Goal: Complete application form: Complete application form

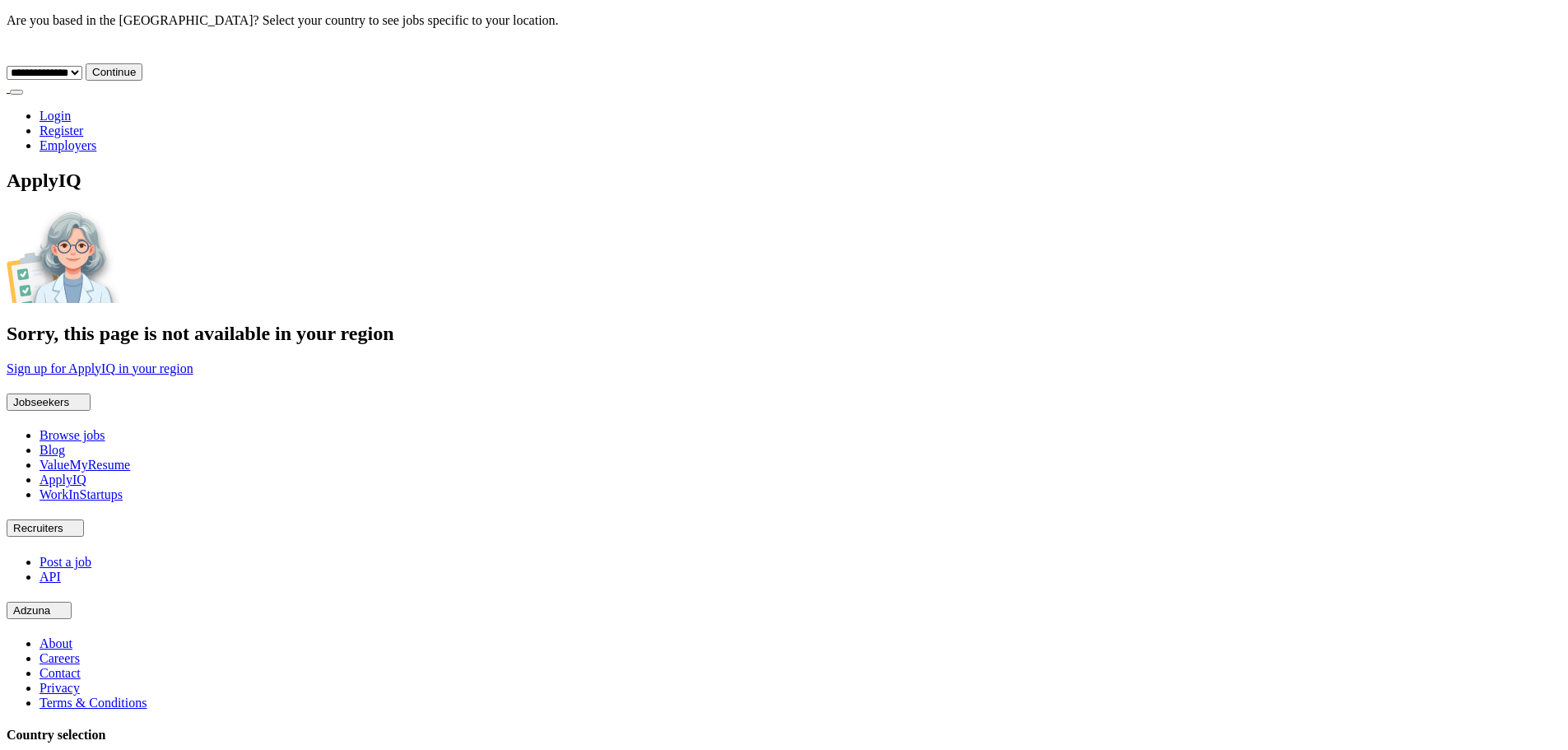
click at [1188, 270] on div "ApplyIQ Sorry, this page is not available in your region Sign up for ApplyIQ in…" at bounding box center [784, 272] width 1554 height 207
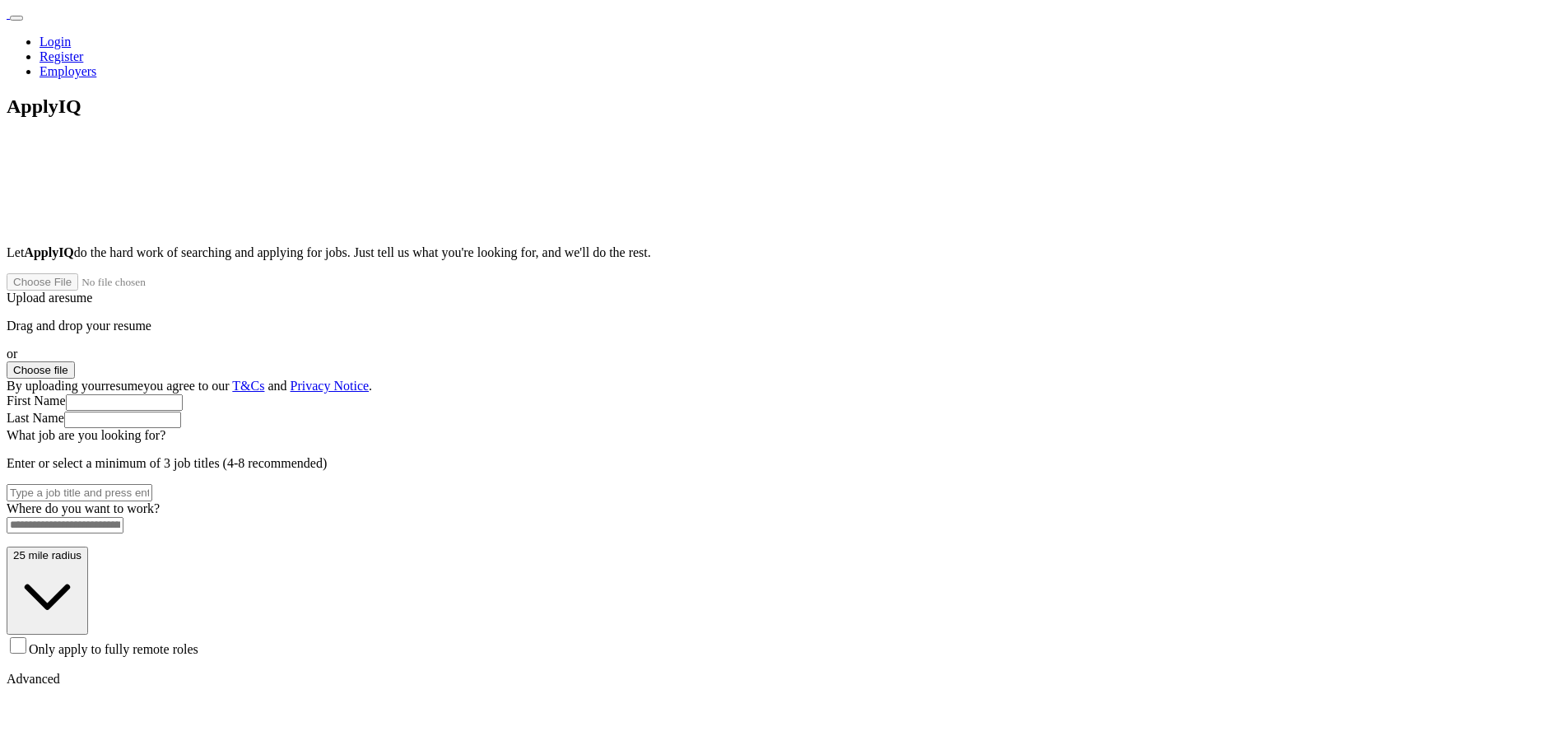
paste input "**********"
type input "**********"
drag, startPoint x: 790, startPoint y: 388, endPoint x: 695, endPoint y: 393, distance: 95.1
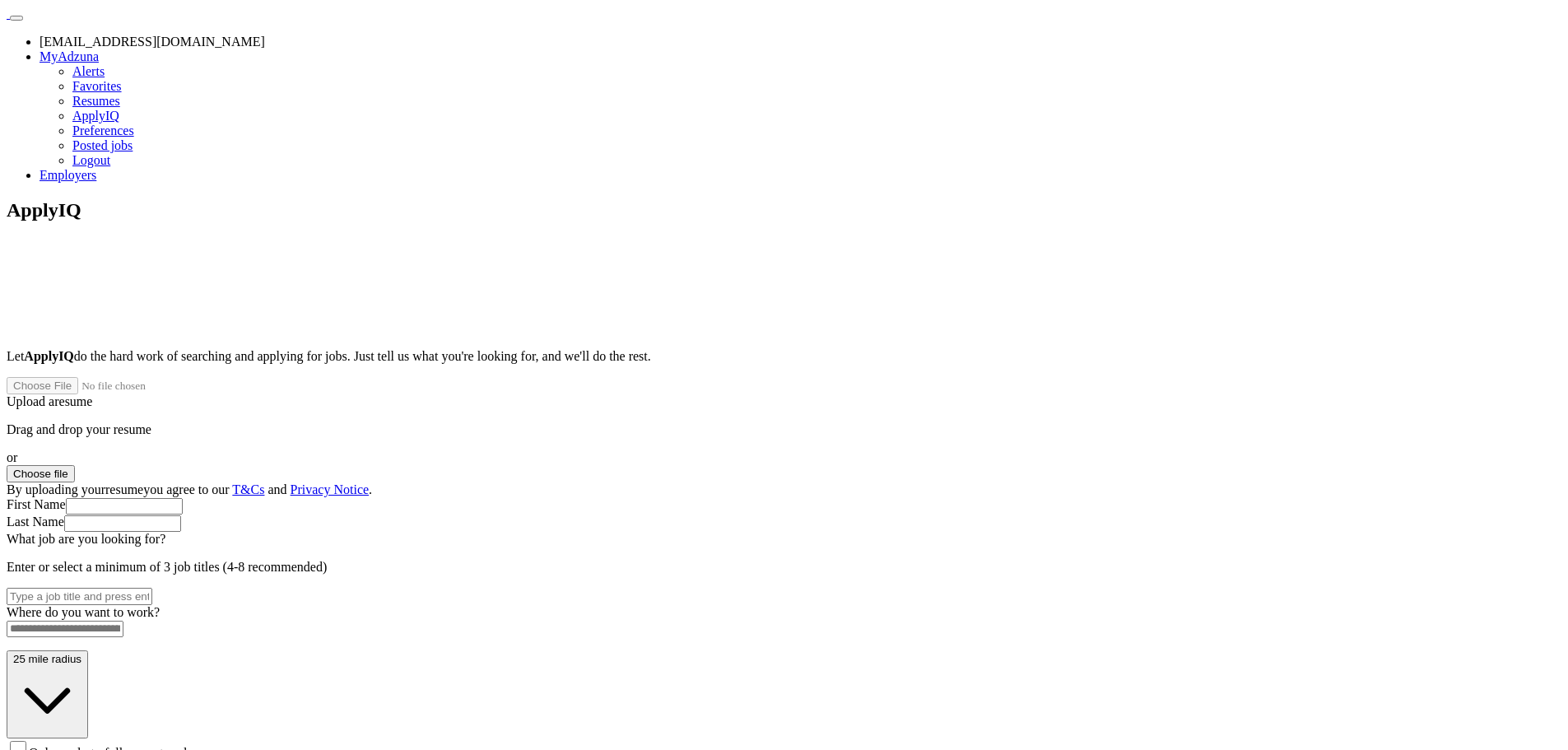
click at [75, 465] on button "Choose file" at bounding box center [41, 474] width 68 height 17
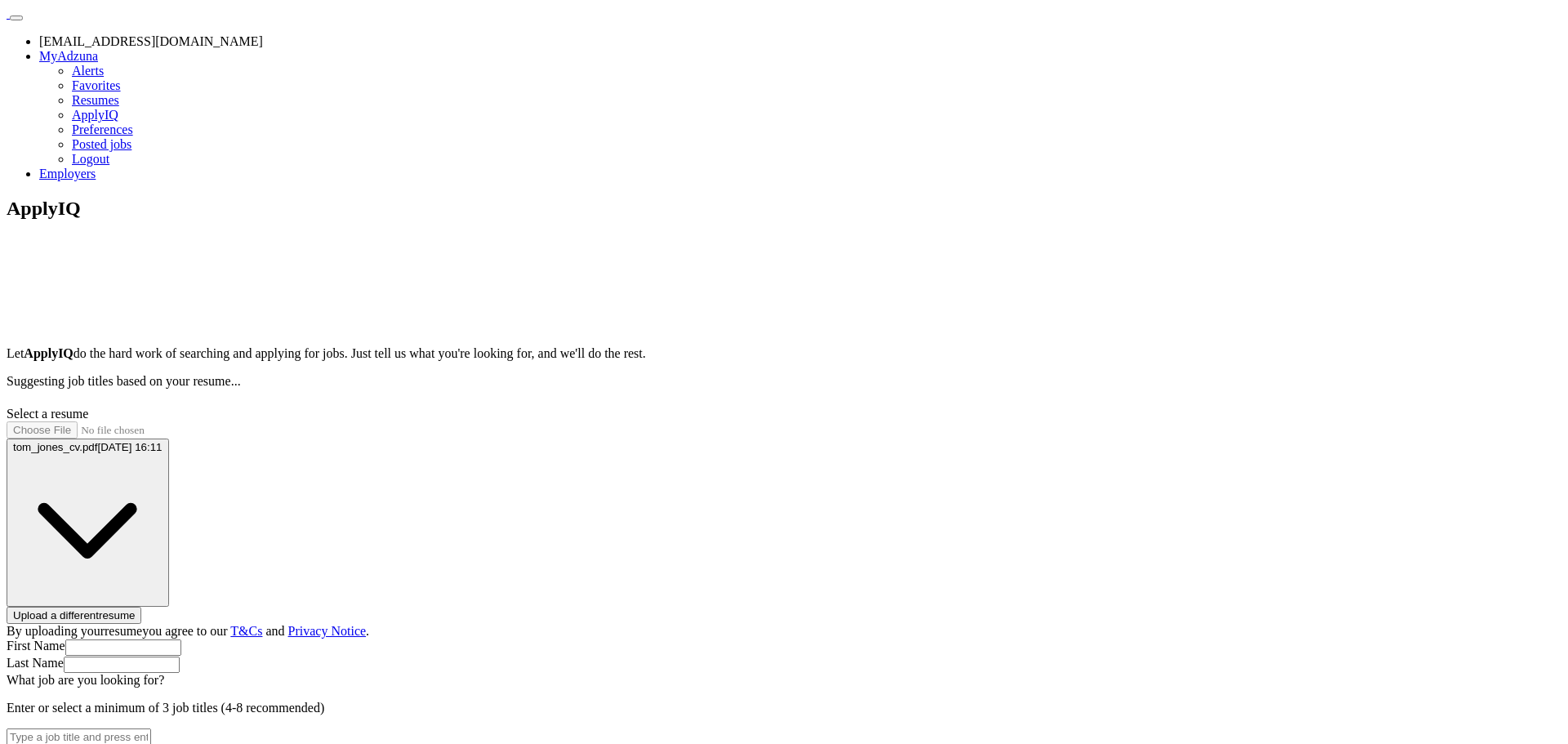
type input "***"
type input "*****"
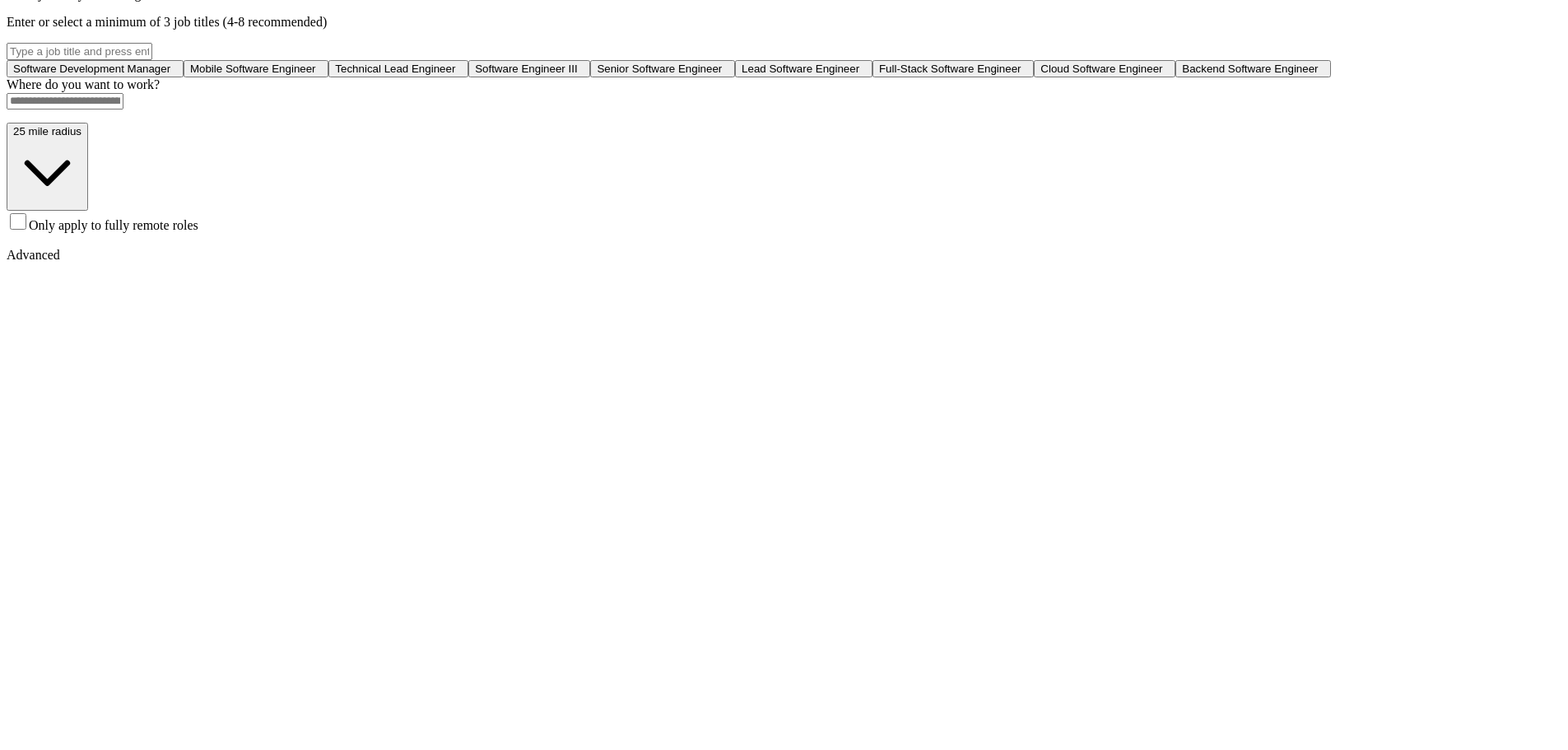
scroll to position [412, 0]
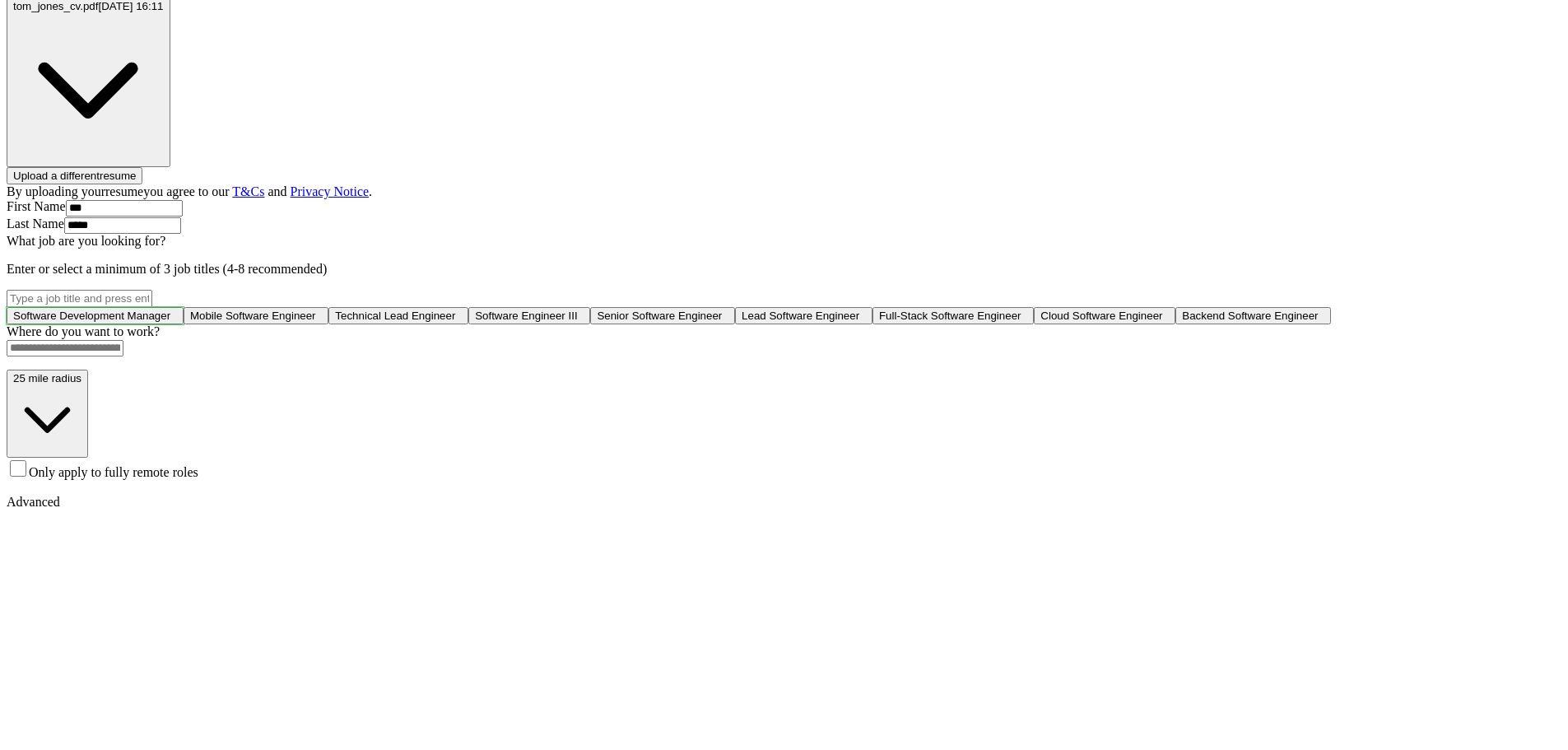
click at [170, 310] on span "Software Development Manager" at bounding box center [91, 315] width 157 height 13
click at [320, 310] on span "Mobile Software Engineer" at bounding box center [256, 315] width 126 height 13
click at [463, 321] on span "Technical Lead Engineer" at bounding box center [402, 315] width 120 height 13
click at [588, 321] on span "Software Engineer III" at bounding box center [537, 315] width 102 height 13
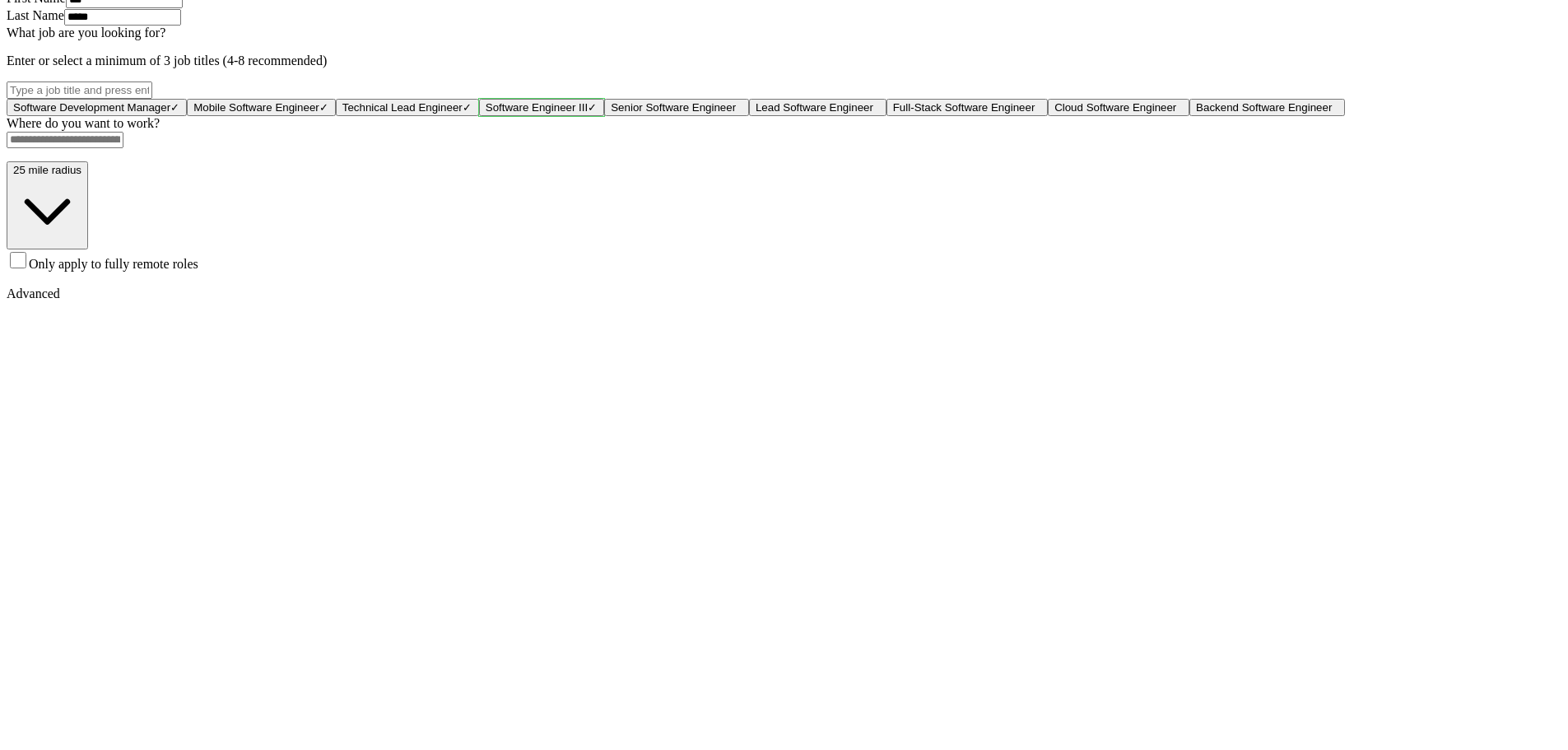
scroll to position [658, 0]
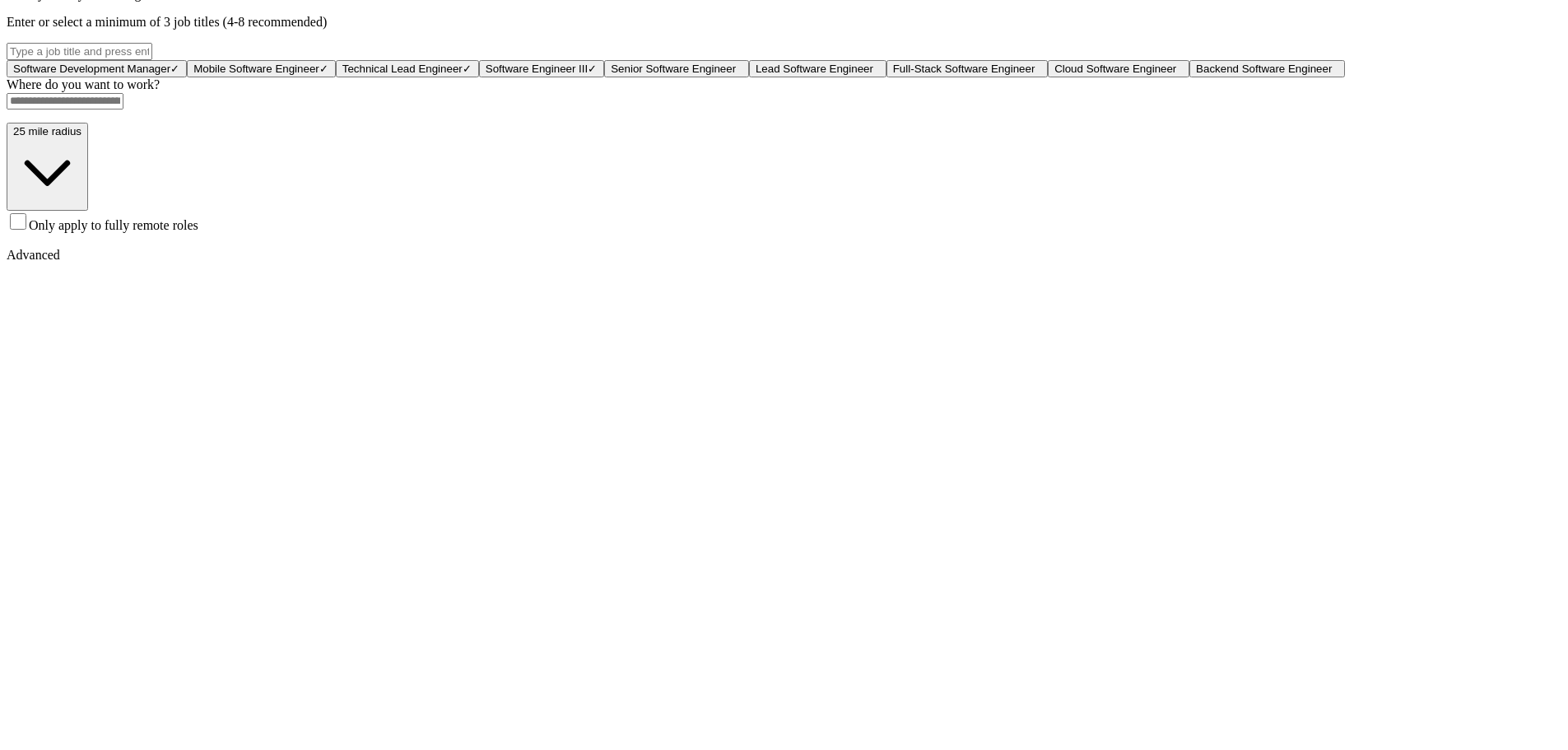
click at [711, 233] on div "Where do you want to work? 25 mile radius Only apply to fully remote roles" at bounding box center [784, 155] width 1554 height 156
click at [123, 110] on input at bounding box center [65, 100] width 116 height 16
click at [696, 233] on div "25 mile radius Only apply to fully remote roles" at bounding box center [784, 178] width 1554 height 111
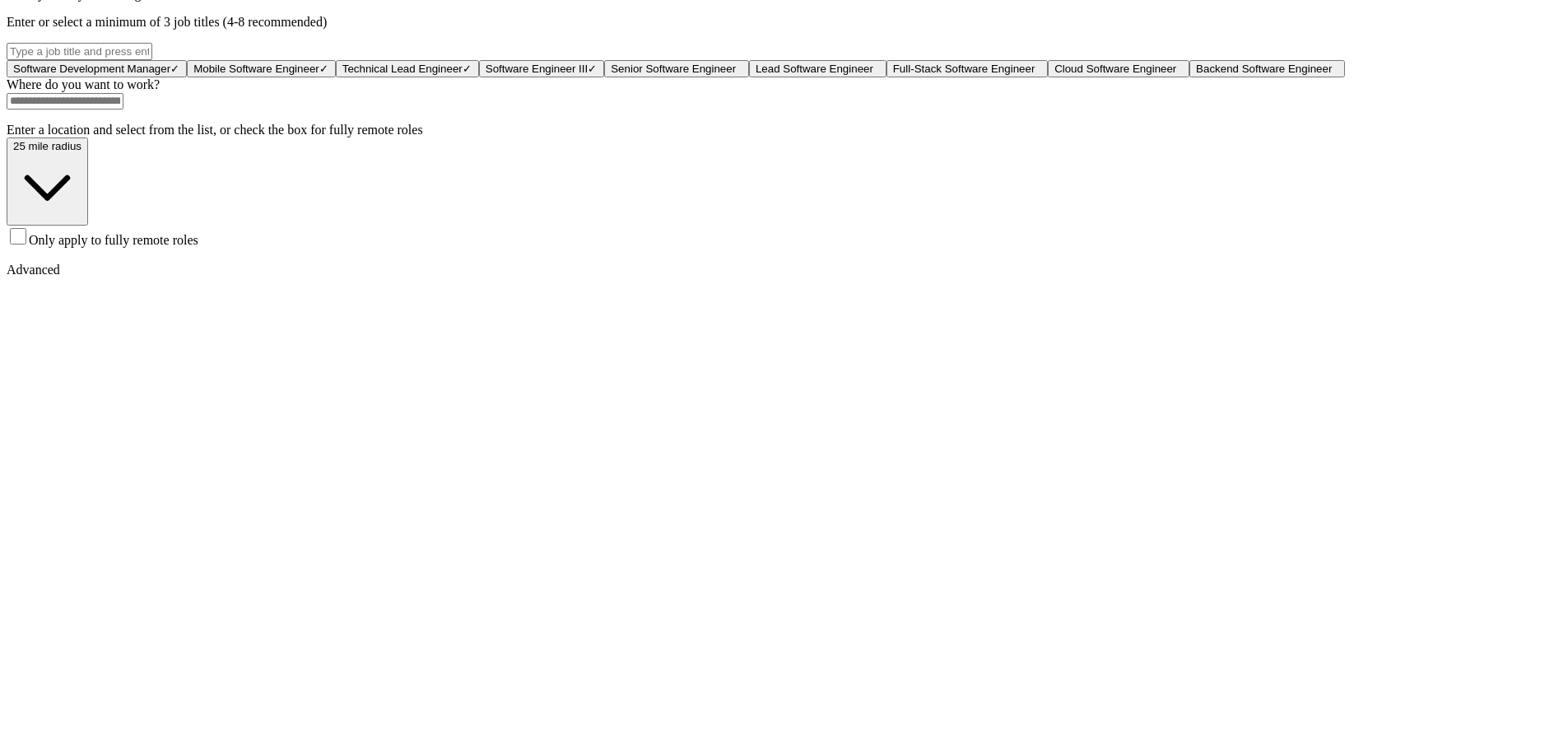
click at [198, 247] on span "Only apply to fully remote roles" at bounding box center [113, 240] width 169 height 14
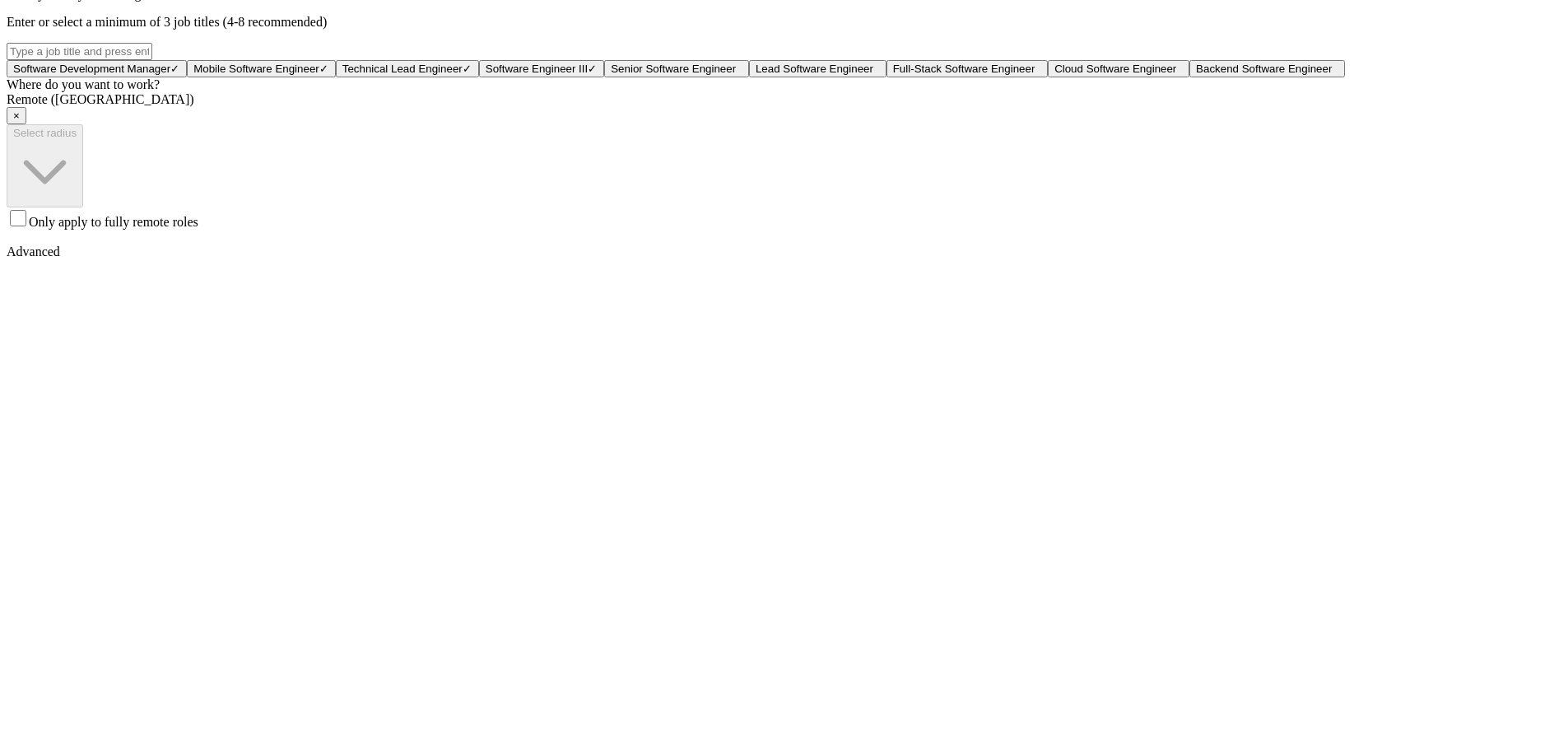
click at [198, 229] on span "Only apply to fully remote roles" at bounding box center [113, 222] width 169 height 14
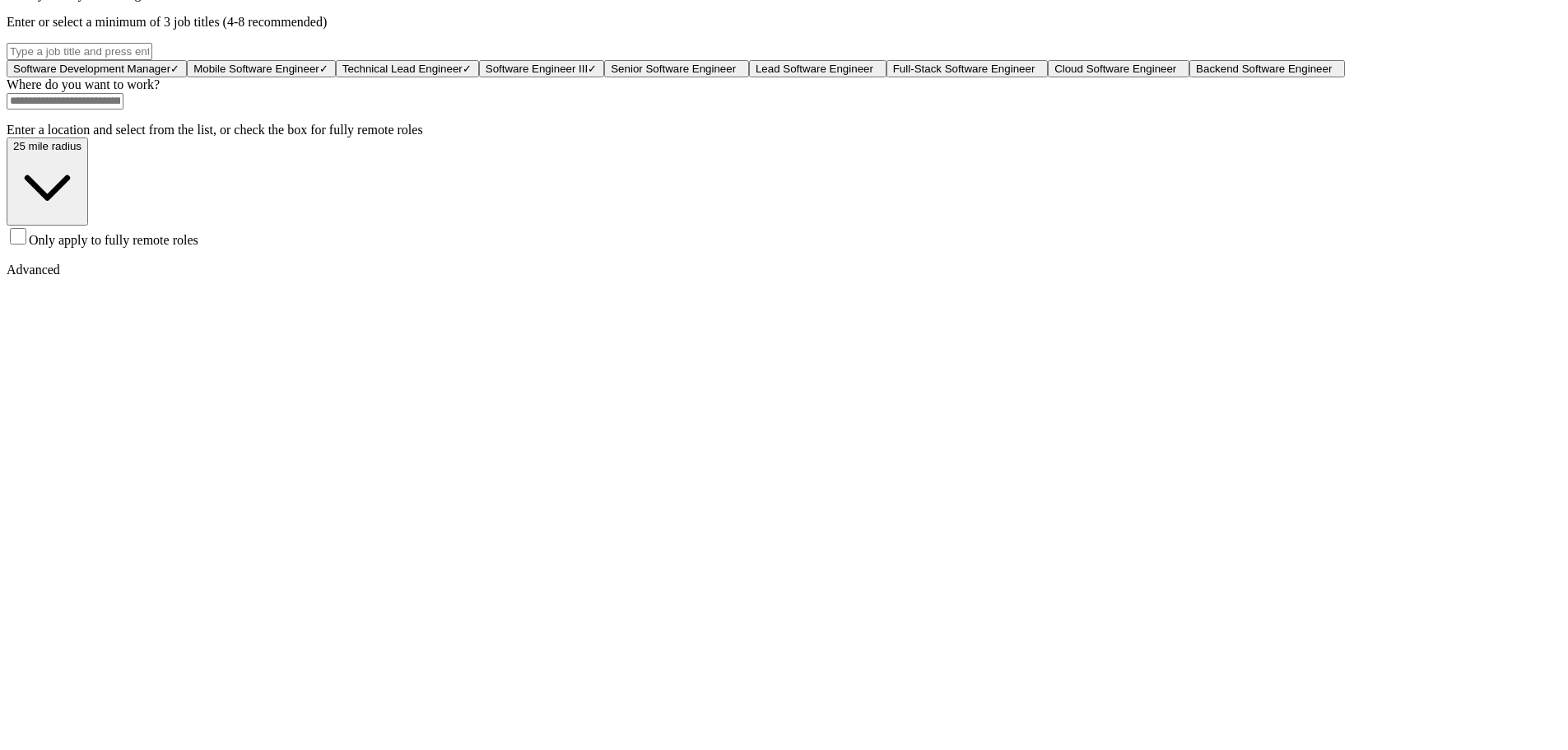
click at [198, 247] on span "Only apply to fully remote roles" at bounding box center [113, 240] width 169 height 14
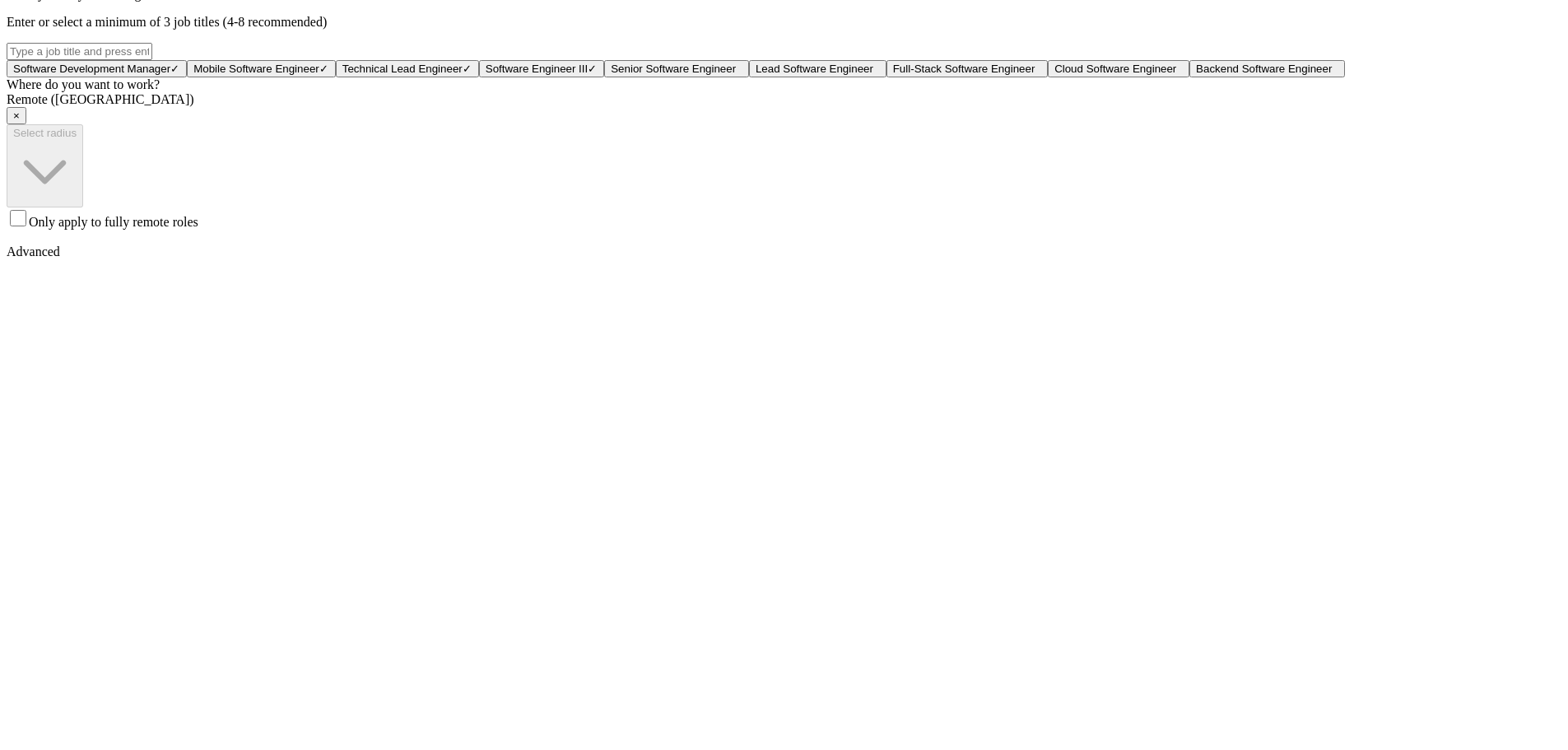
click at [198, 229] on span "Only apply to fully remote roles" at bounding box center [113, 222] width 169 height 14
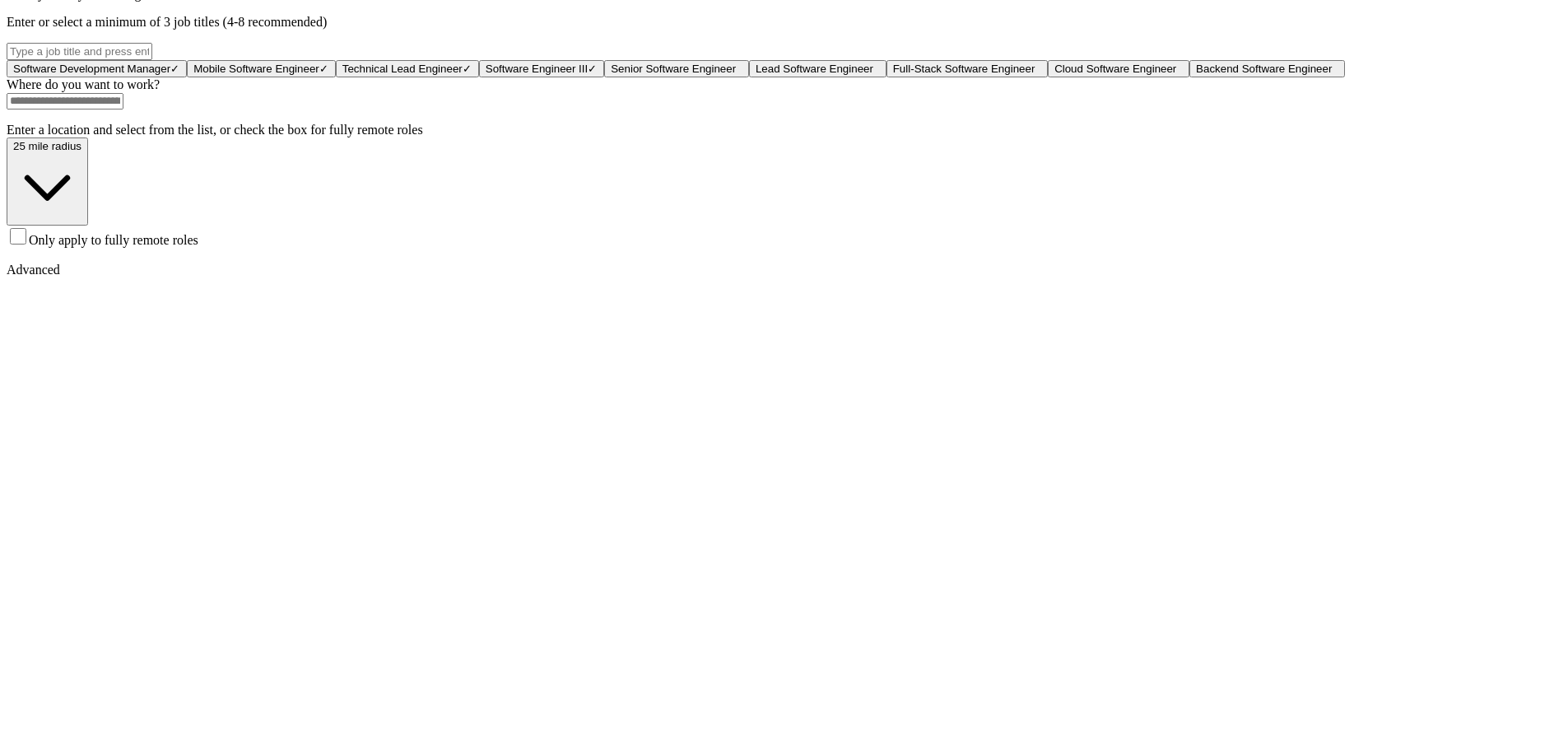
click at [198, 247] on span "Only apply to fully remote roles" at bounding box center [113, 240] width 169 height 14
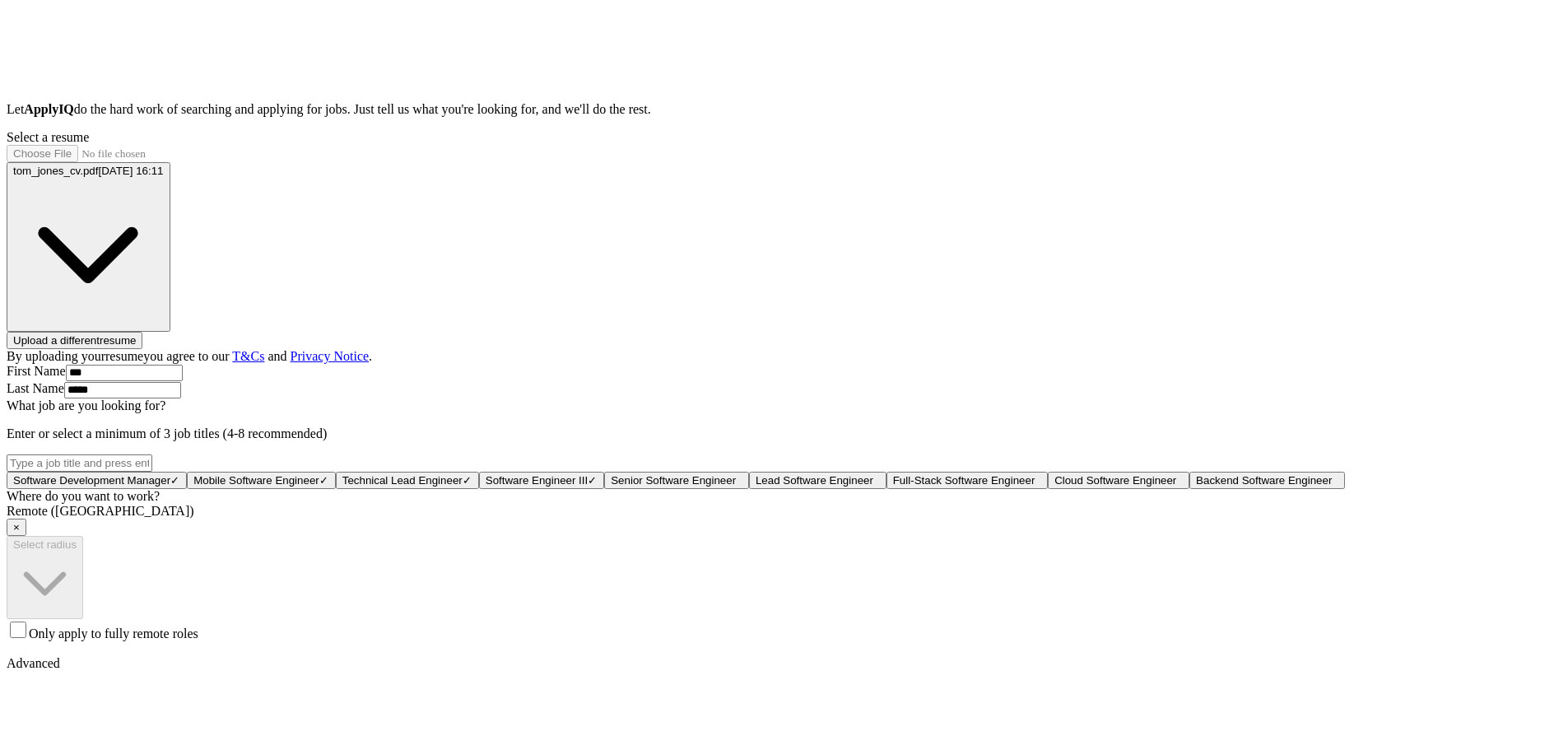
scroll to position [0, 0]
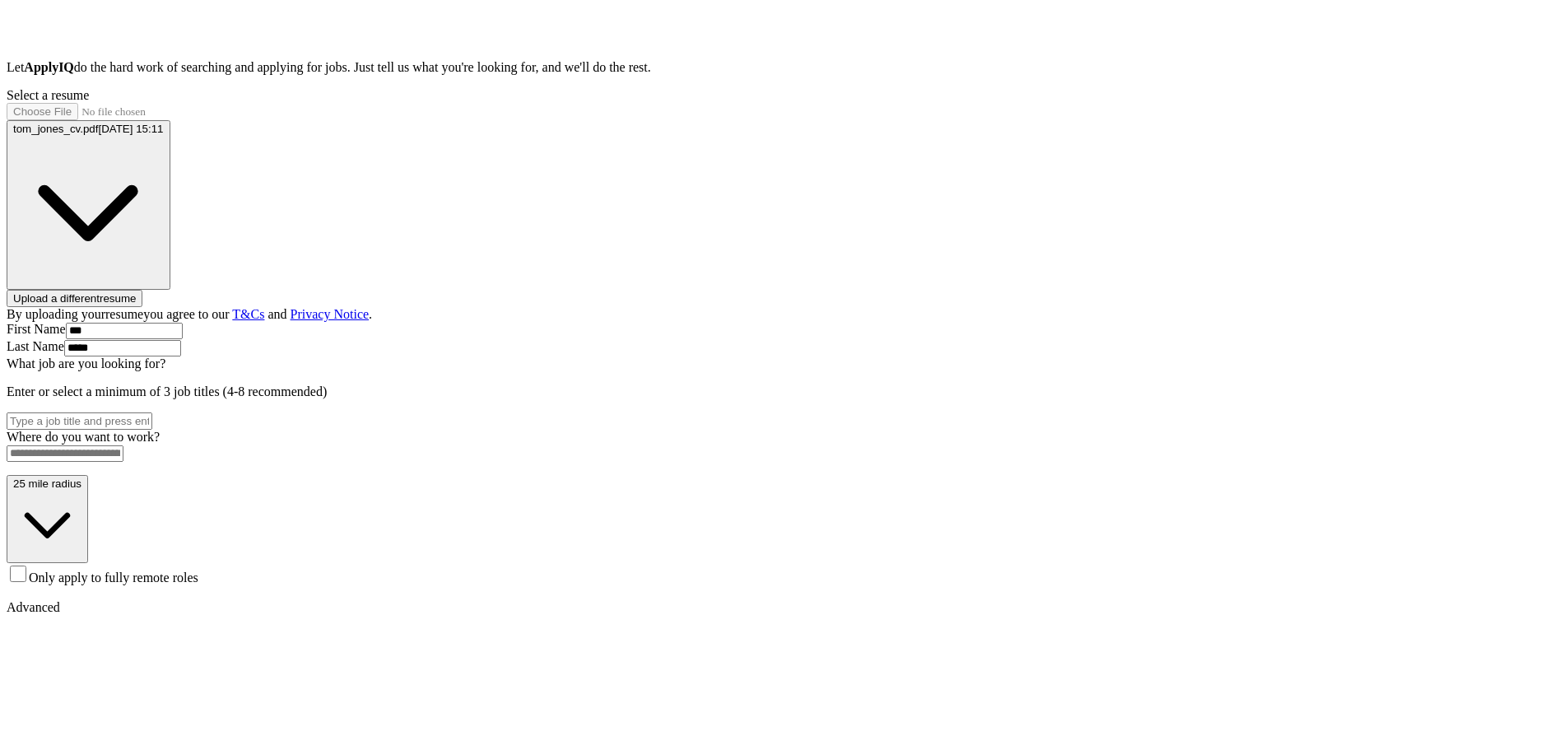
scroll to position [412, 0]
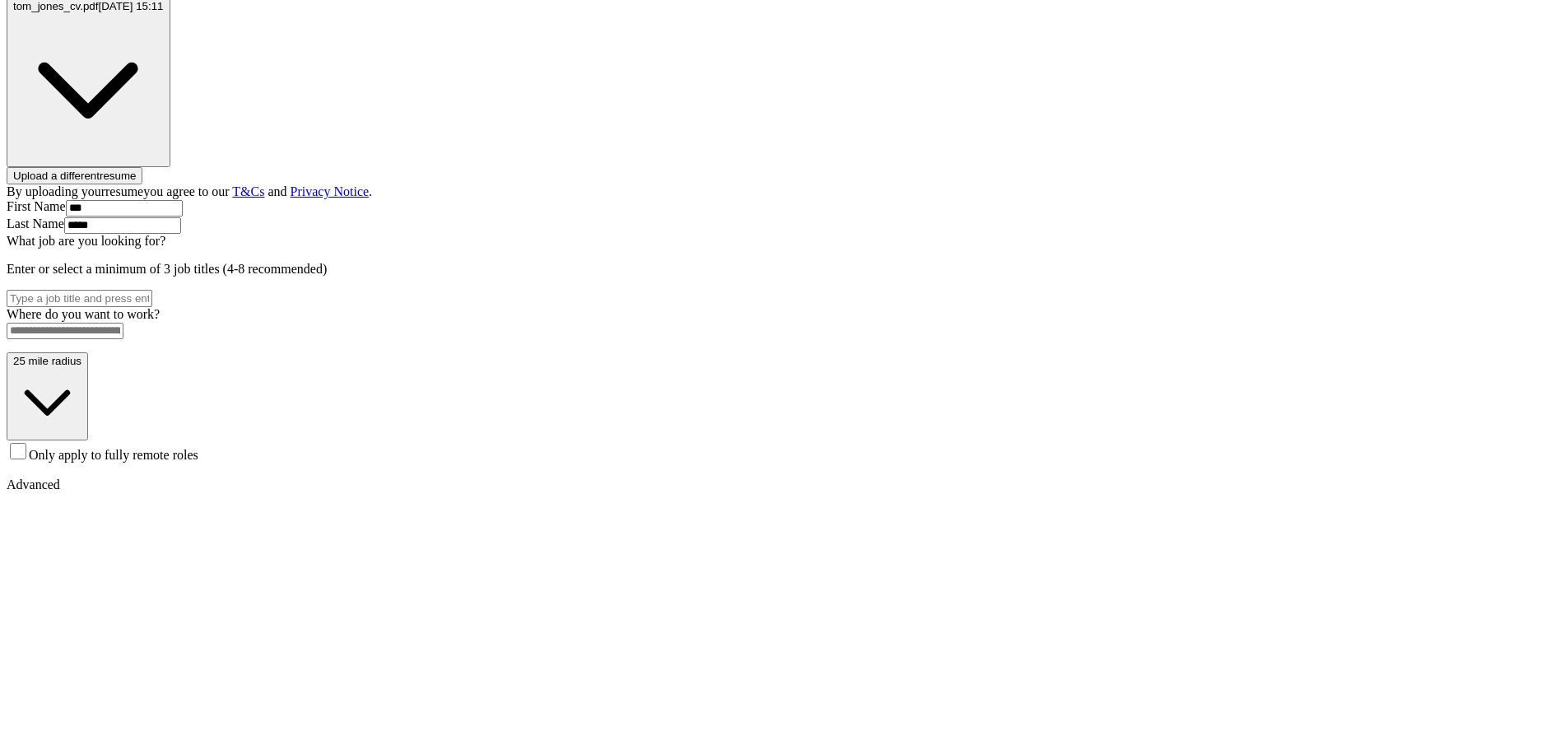
click at [198, 462] on span "Only apply to fully remote roles" at bounding box center [113, 454] width 169 height 14
click at [198, 458] on span "Only apply to fully remote roles" at bounding box center [113, 452] width 169 height 14
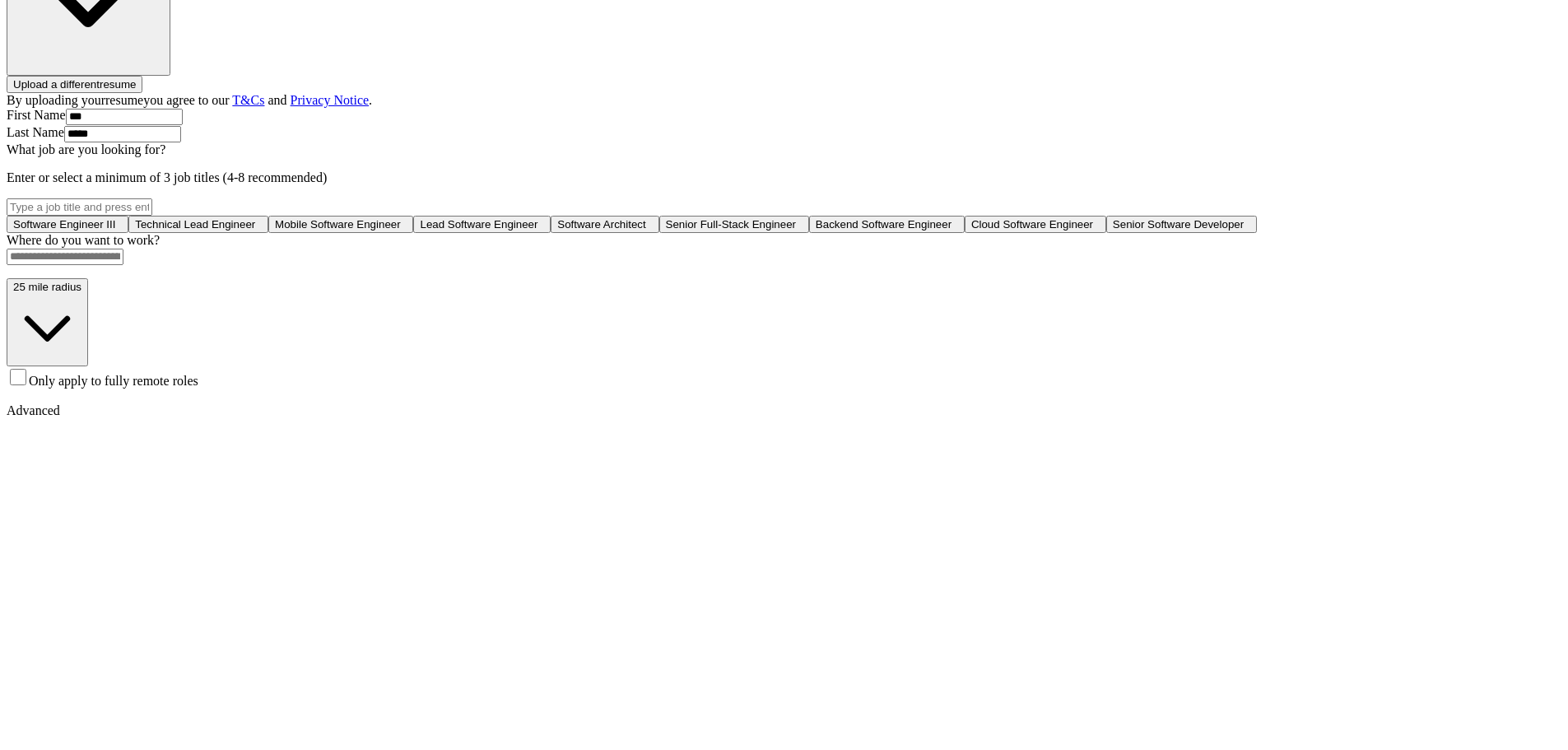
scroll to position [658, 0]
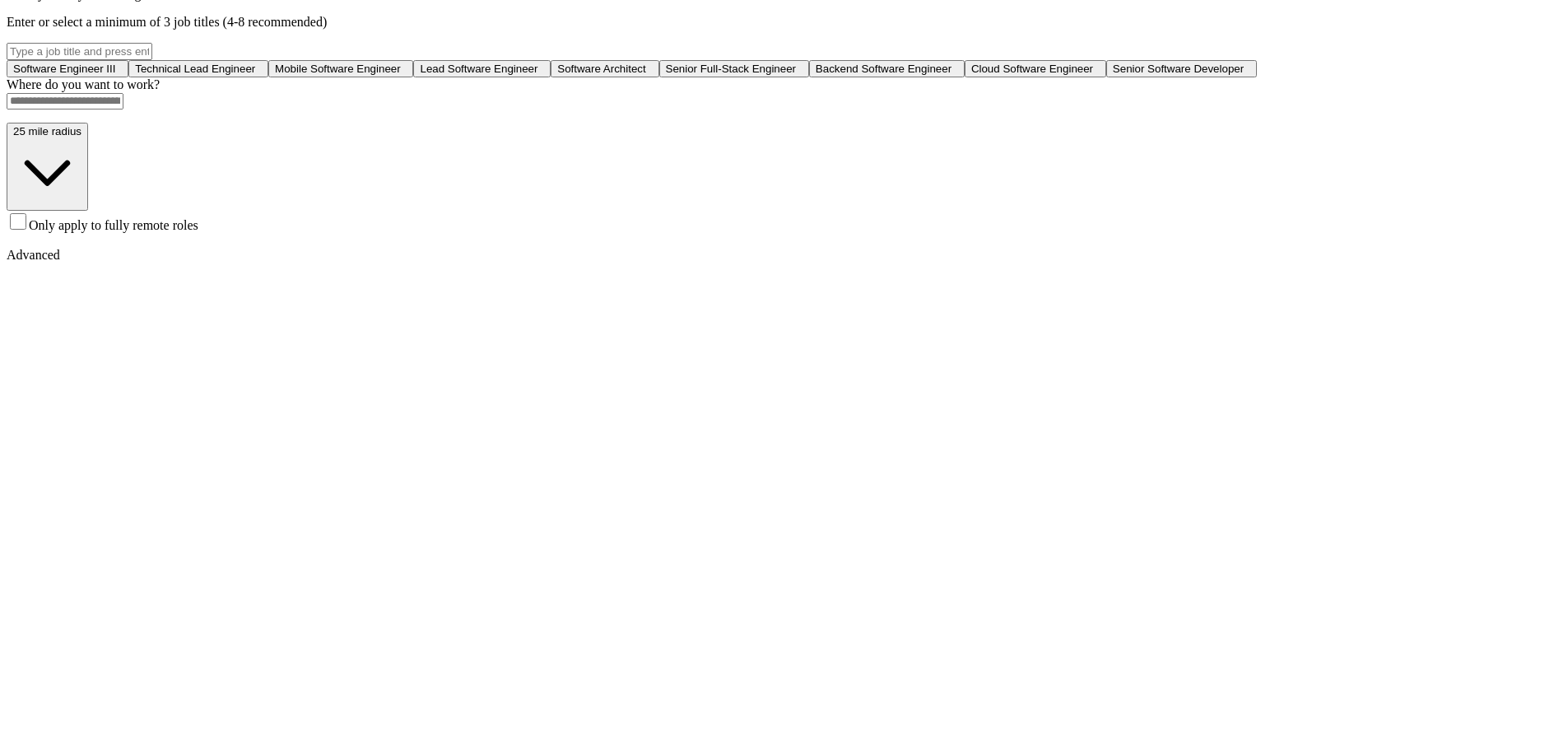
click at [123, 110] on input at bounding box center [65, 100] width 116 height 16
type input "********"
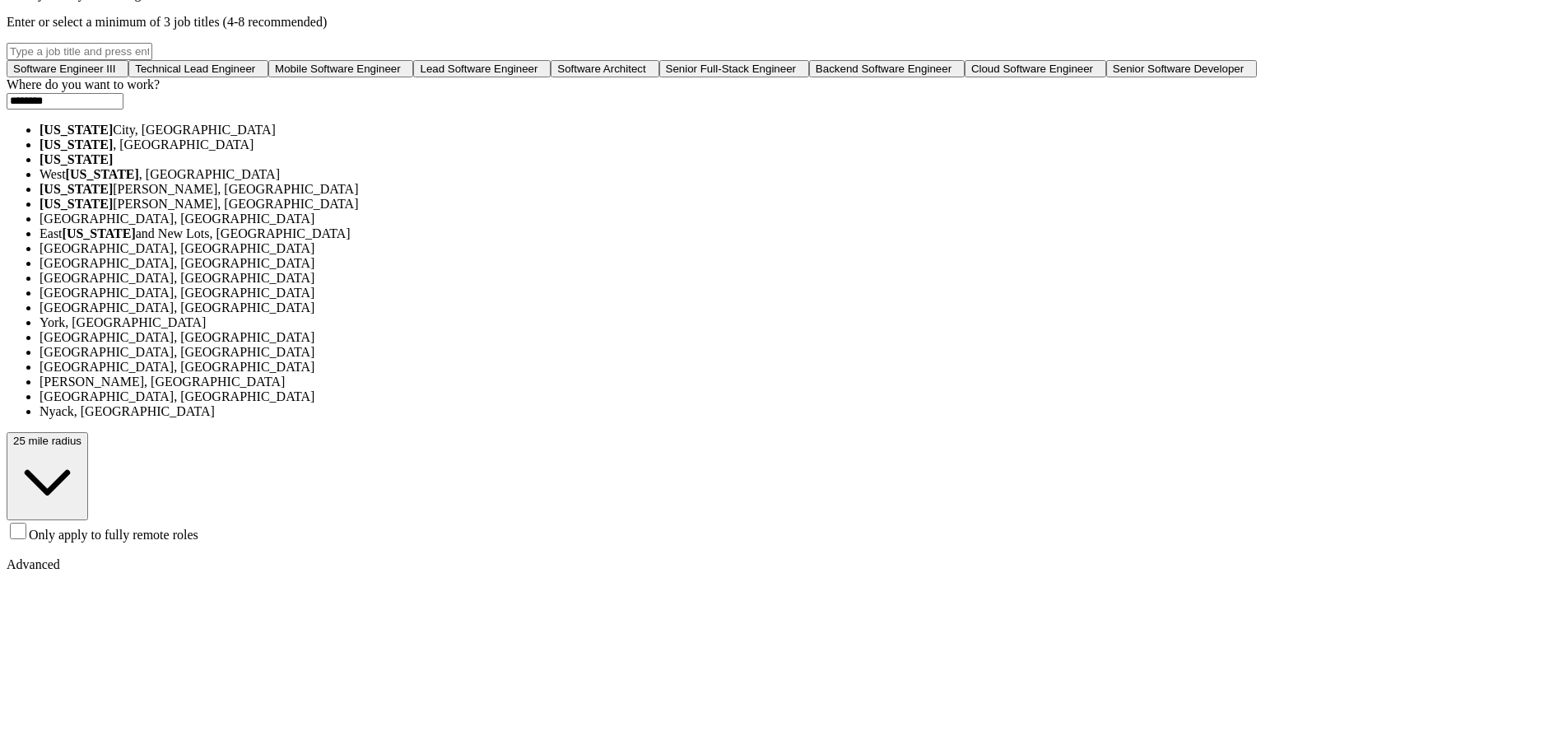
click at [715, 138] on li "New York City, NY" at bounding box center [799, 129] width 1521 height 14
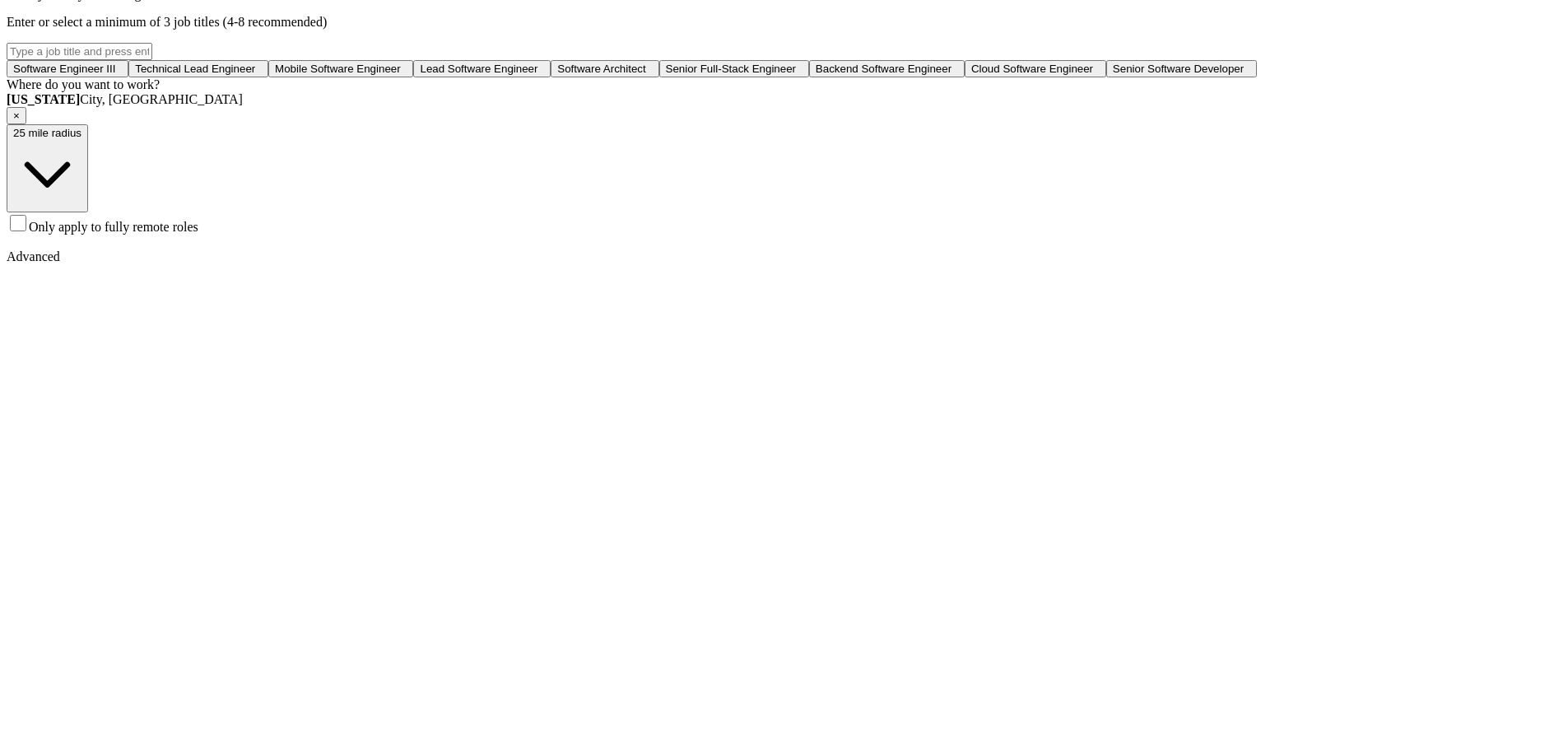
click at [198, 234] on span "Only apply to fully remote roles" at bounding box center [113, 226] width 169 height 14
click at [198, 229] on span "Only apply to fully remote roles" at bounding box center [113, 222] width 169 height 14
click at [198, 234] on span "Only apply to fully remote roles" at bounding box center [113, 226] width 169 height 14
click at [198, 229] on span "Only apply to fully remote roles" at bounding box center [113, 222] width 169 height 14
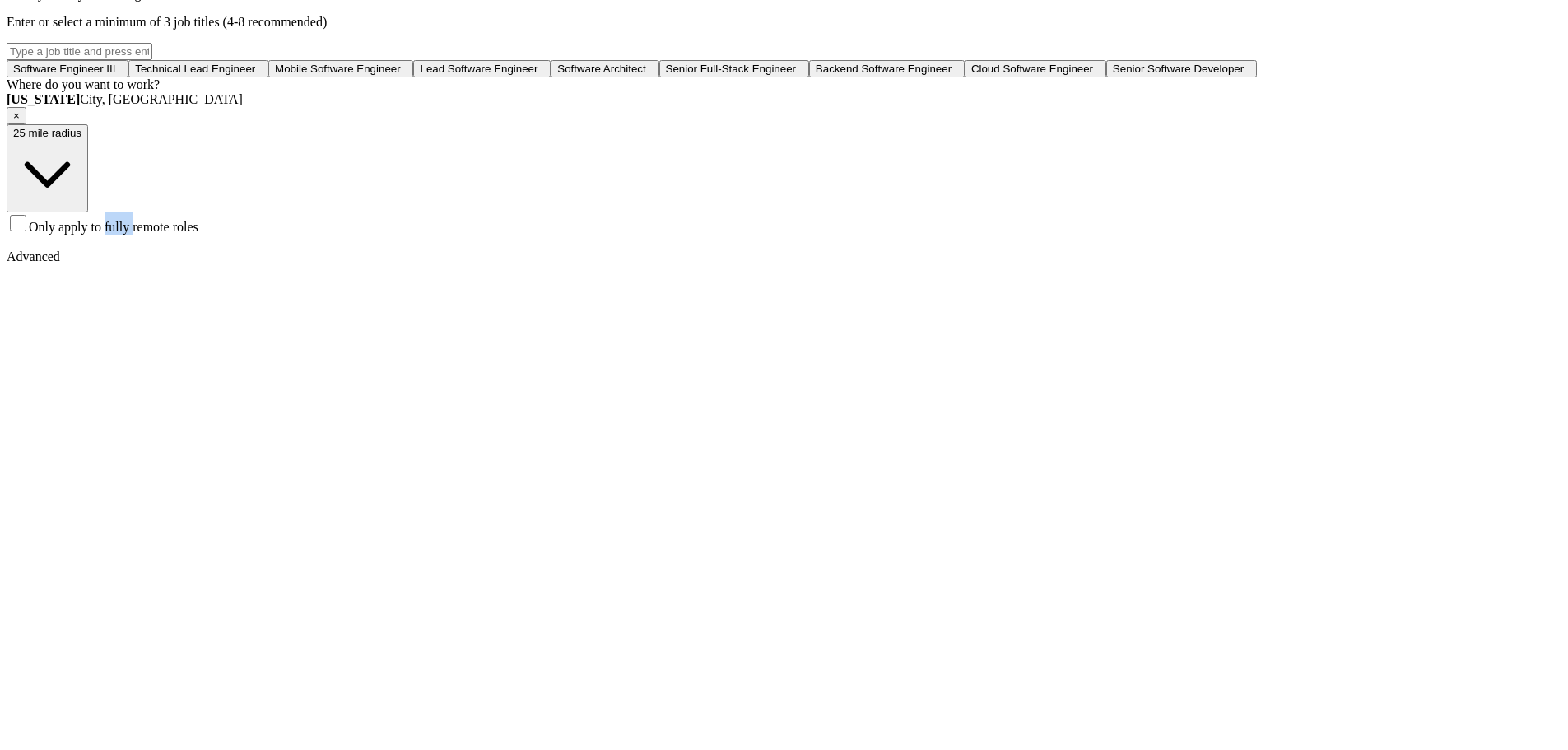
click at [198, 234] on span "Only apply to fully remote roles" at bounding box center [113, 226] width 169 height 14
click at [198, 229] on span "Only apply to fully remote roles" at bounding box center [113, 222] width 169 height 14
click at [1332, 458] on div "ApplyIQ Let ApplyIQ do the hard work of searching and applying for jobs. Just t…" at bounding box center [784, 704] width 1554 height 2327
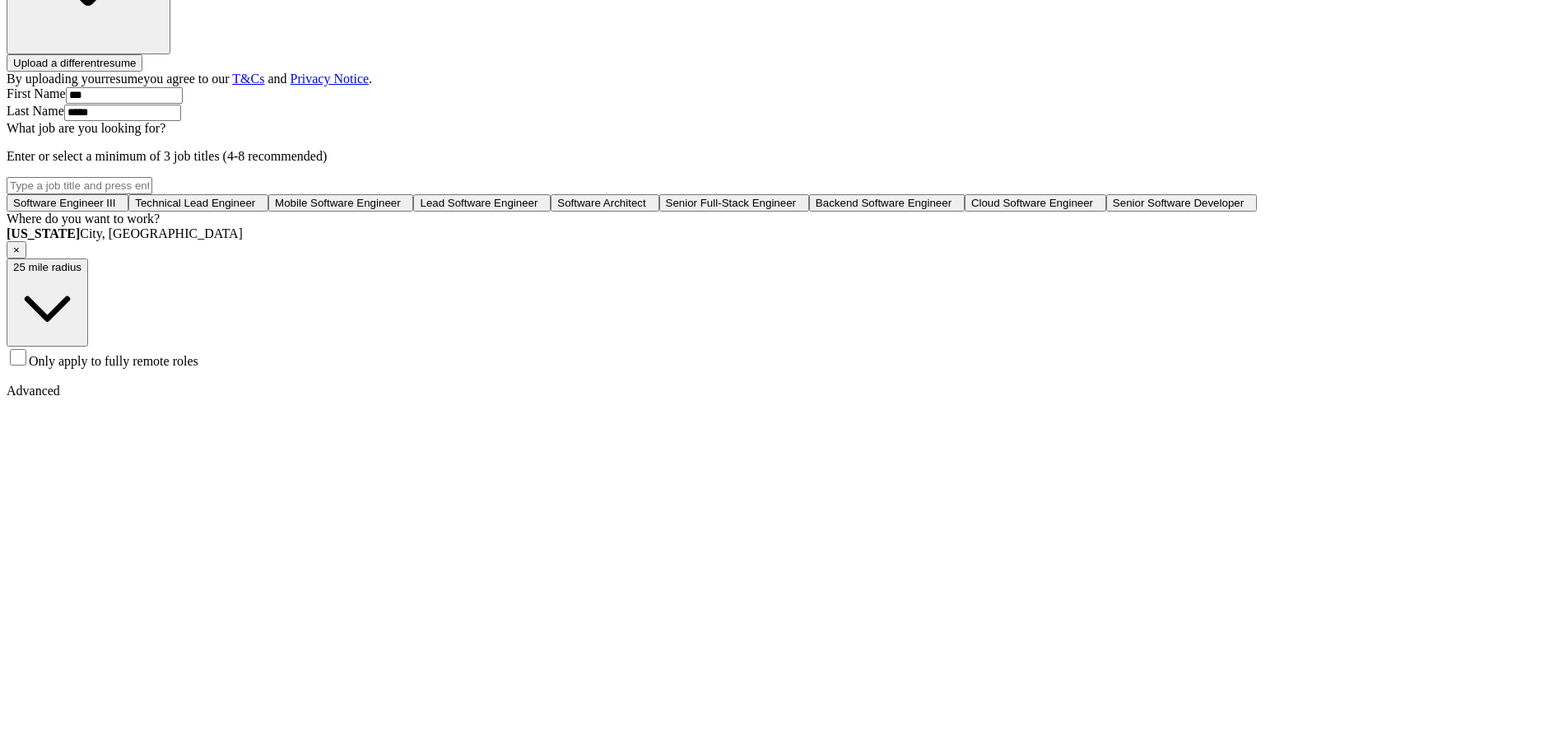
scroll to position [494, 0]
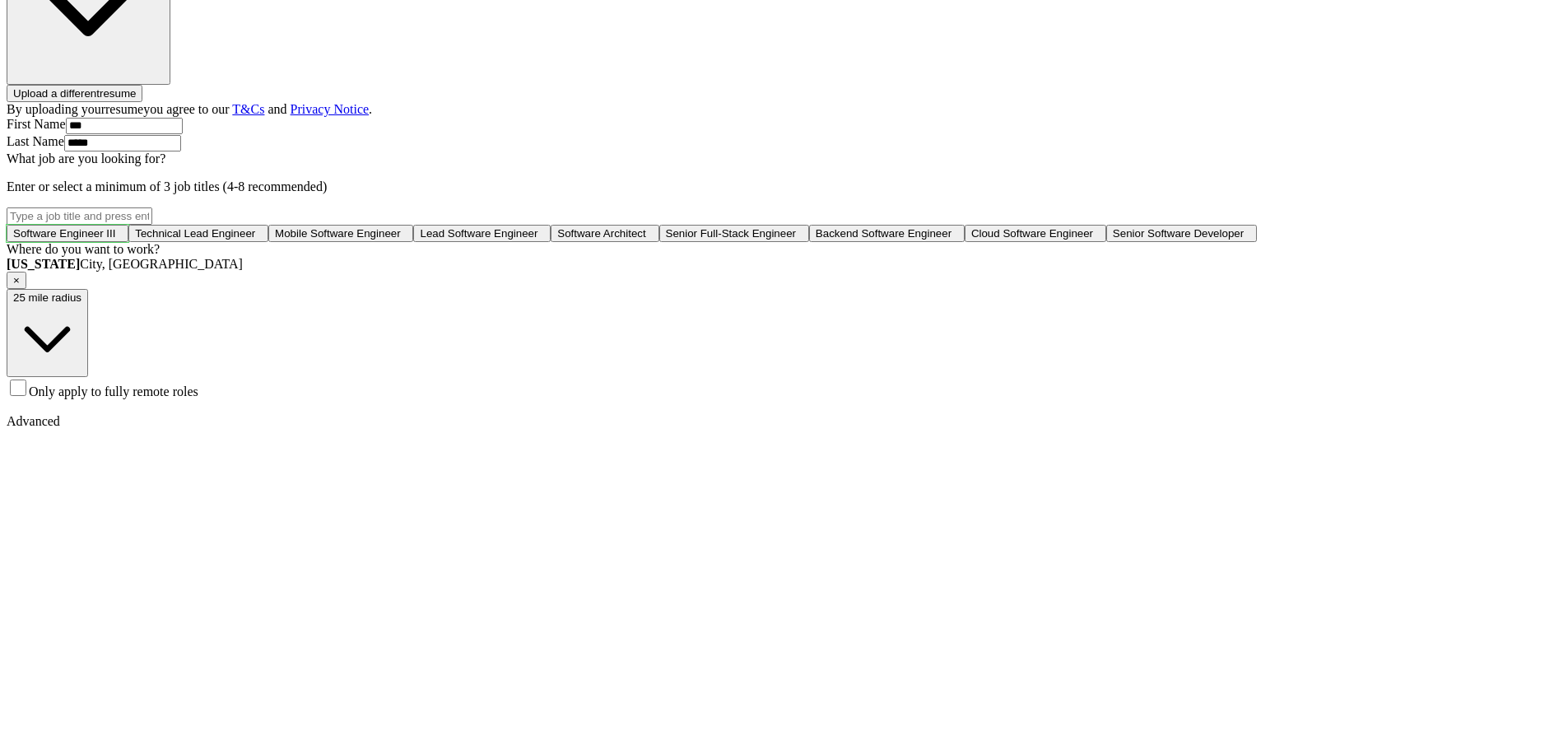
drag, startPoint x: 672, startPoint y: 190, endPoint x: 719, endPoint y: 182, distance: 47.7
click at [128, 224] on button "Software Engineer III +" at bounding box center [67, 233] width 122 height 17
click at [255, 227] on span "Technical Lead Engineer" at bounding box center [195, 233] width 120 height 13
click at [407, 227] on span "Mobile Software Engineer" at bounding box center [344, 233] width 126 height 13
click at [548, 229] on span "Lead Software Engineer" at bounding box center [489, 233] width 117 height 13
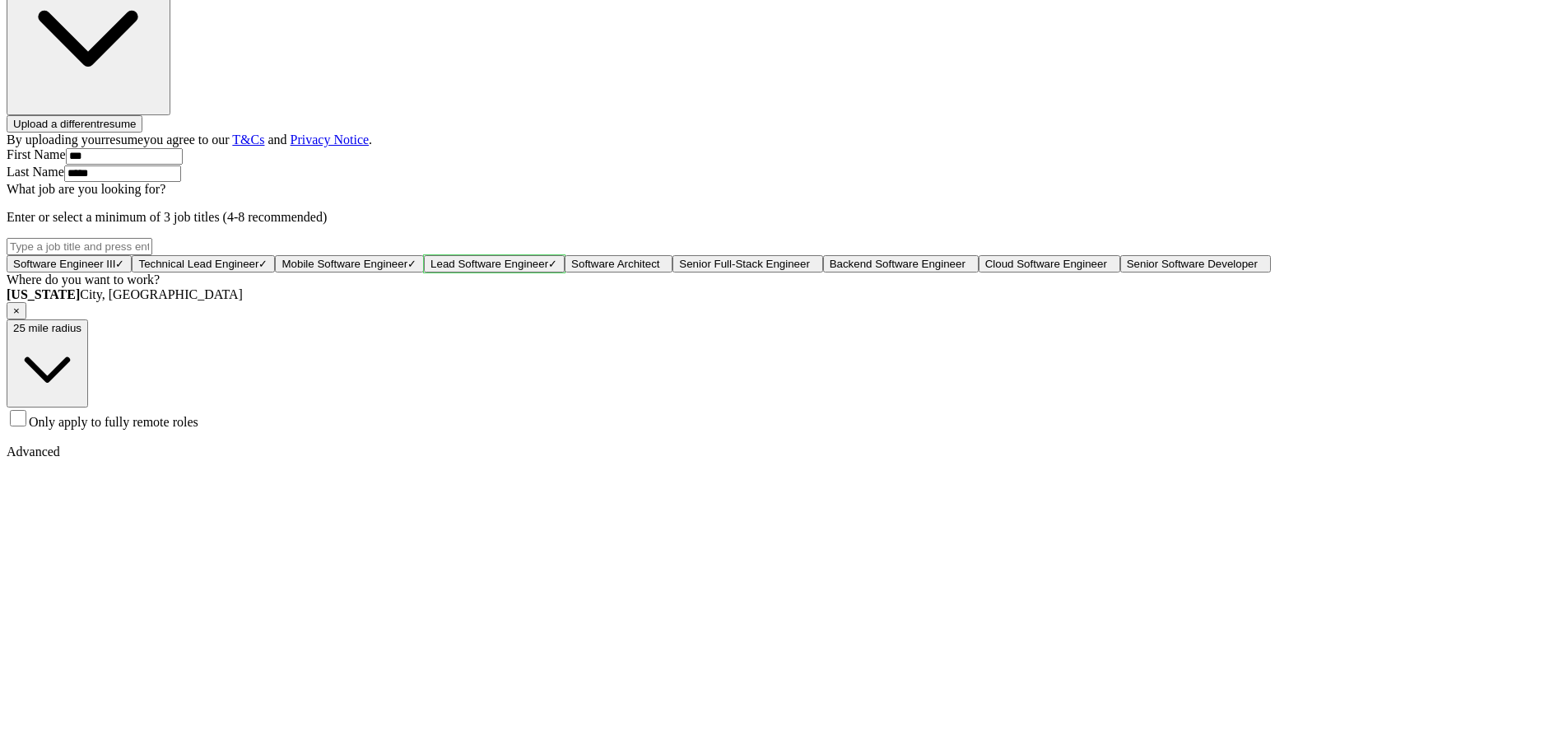
scroll to position [576, 0]
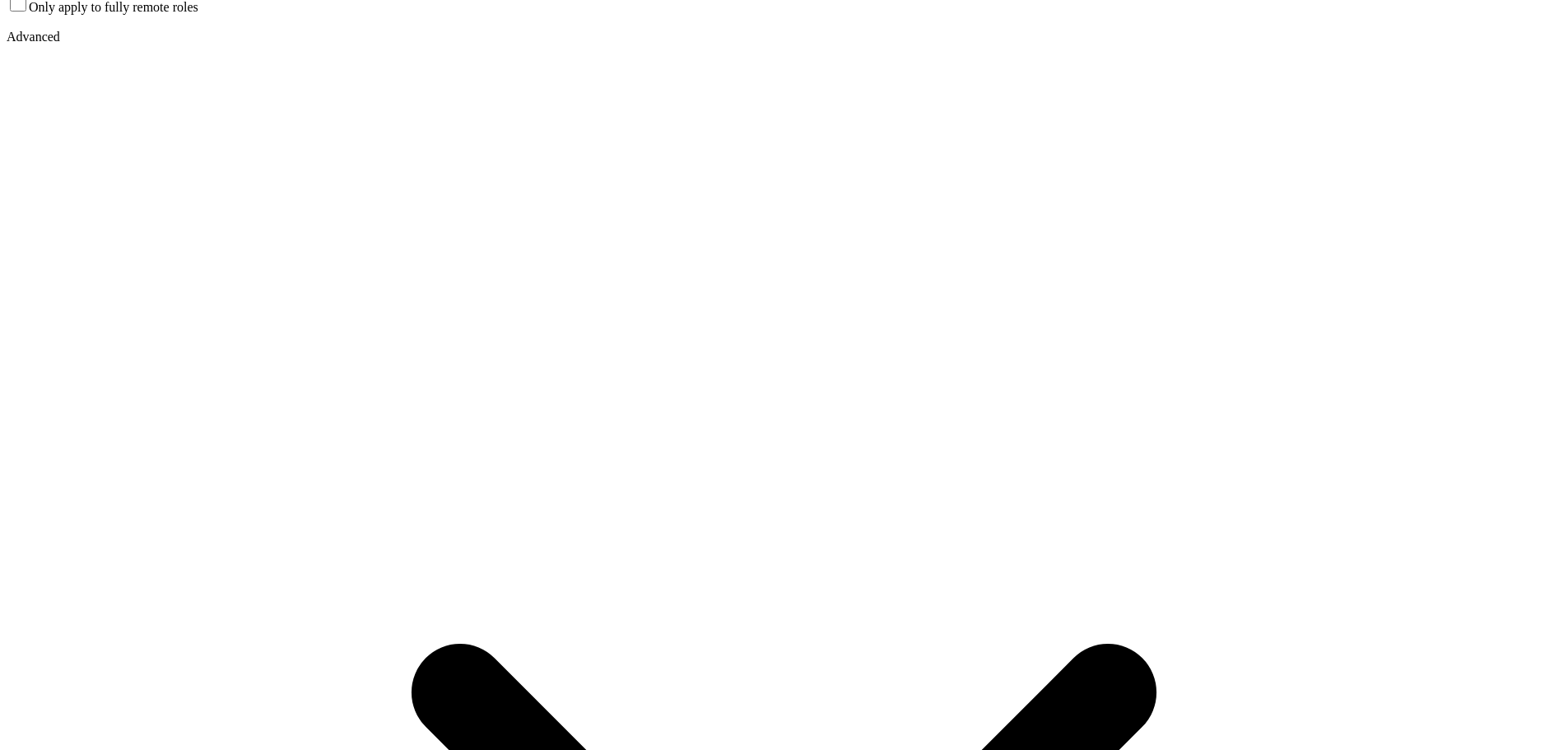
select select "**"
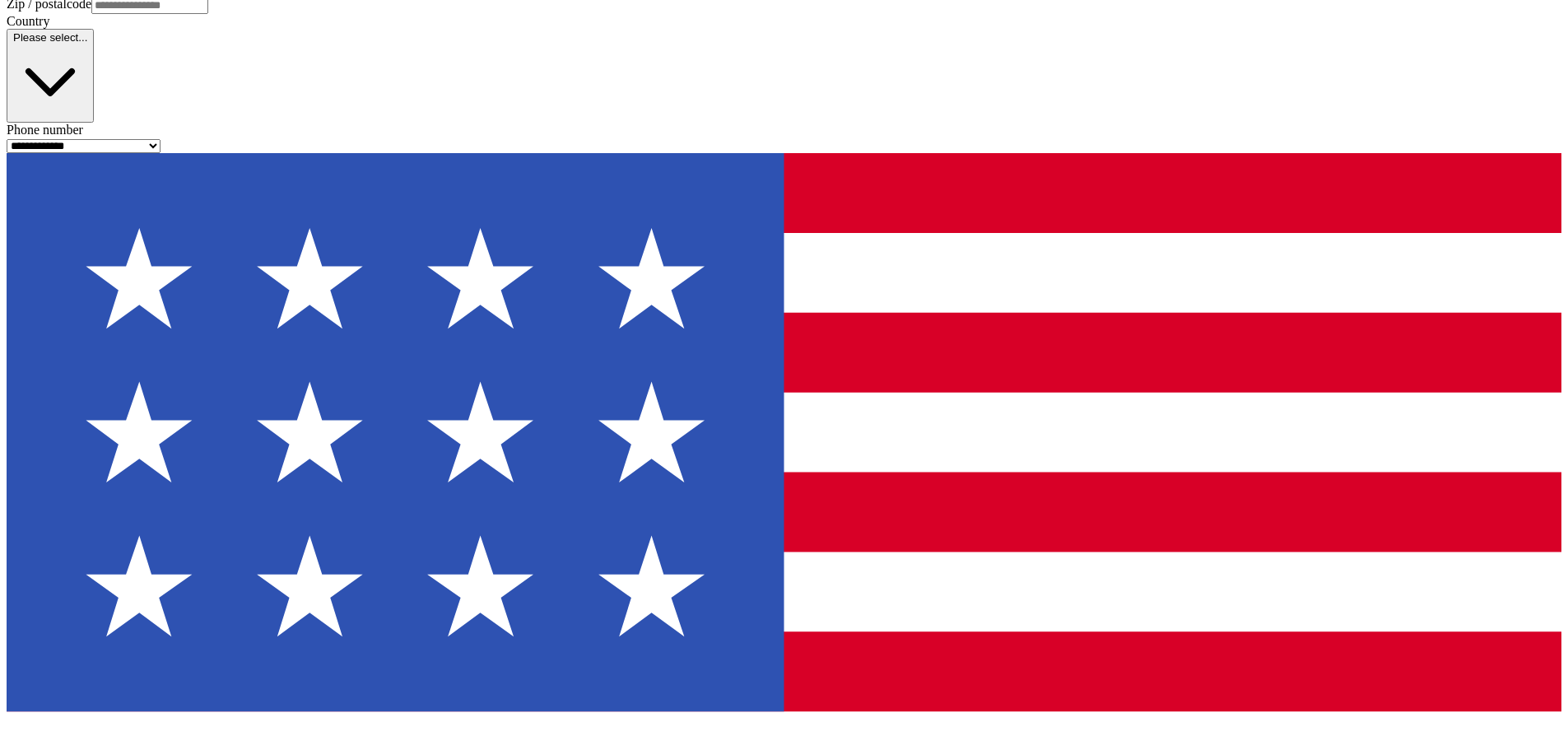
scroll to position [943, 0]
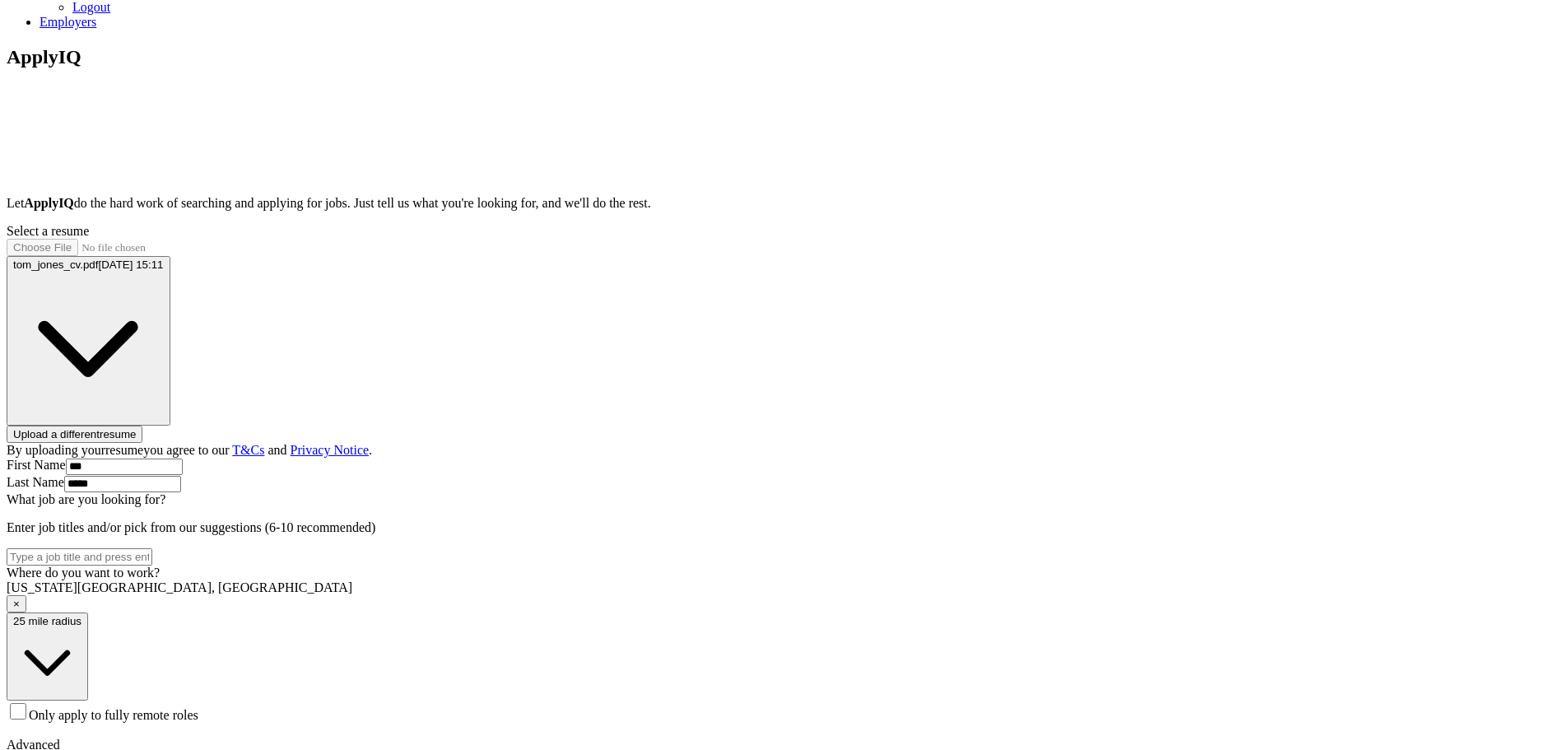
scroll to position [412, 0]
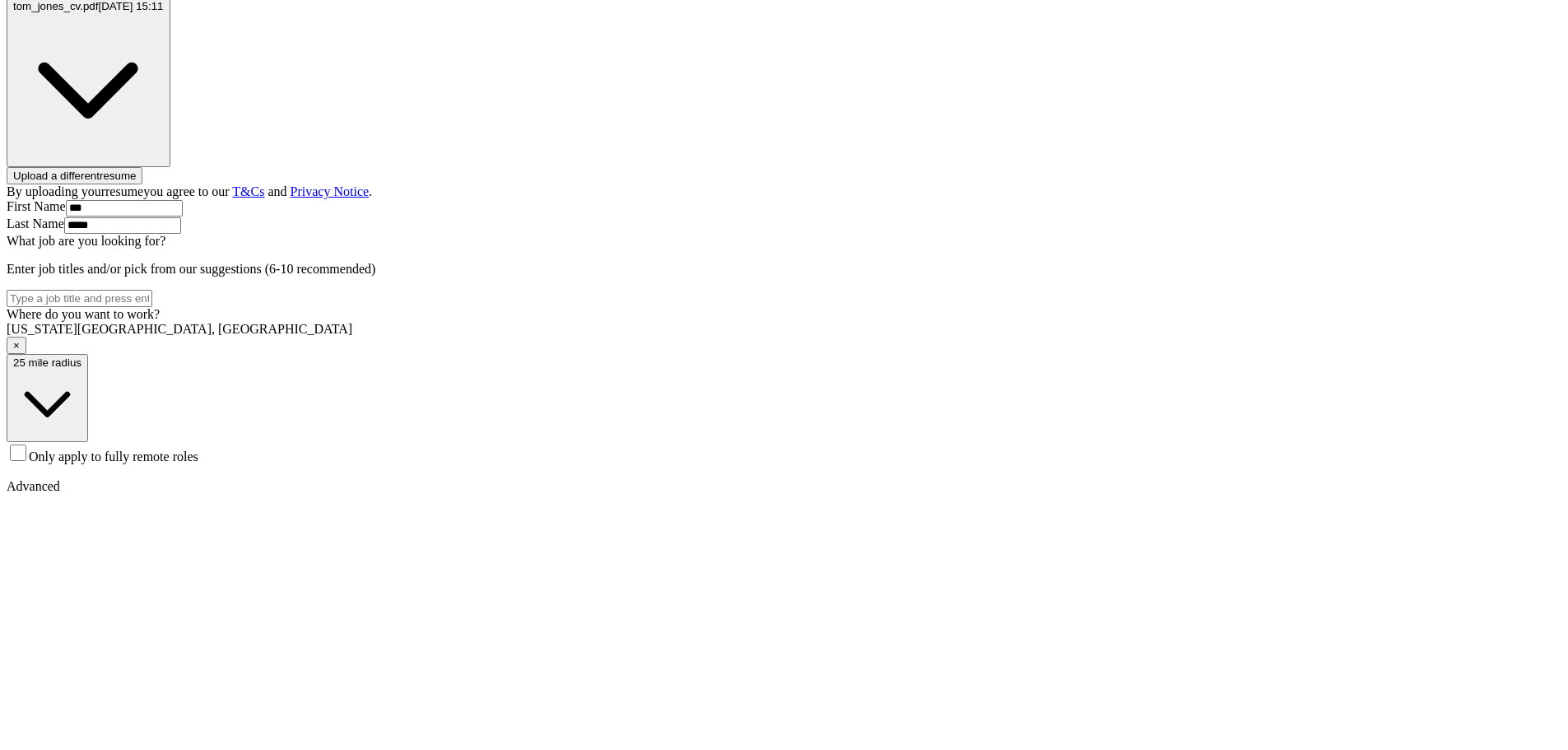
click at [198, 463] on span "Only apply to fully remote roles" at bounding box center [113, 456] width 169 height 14
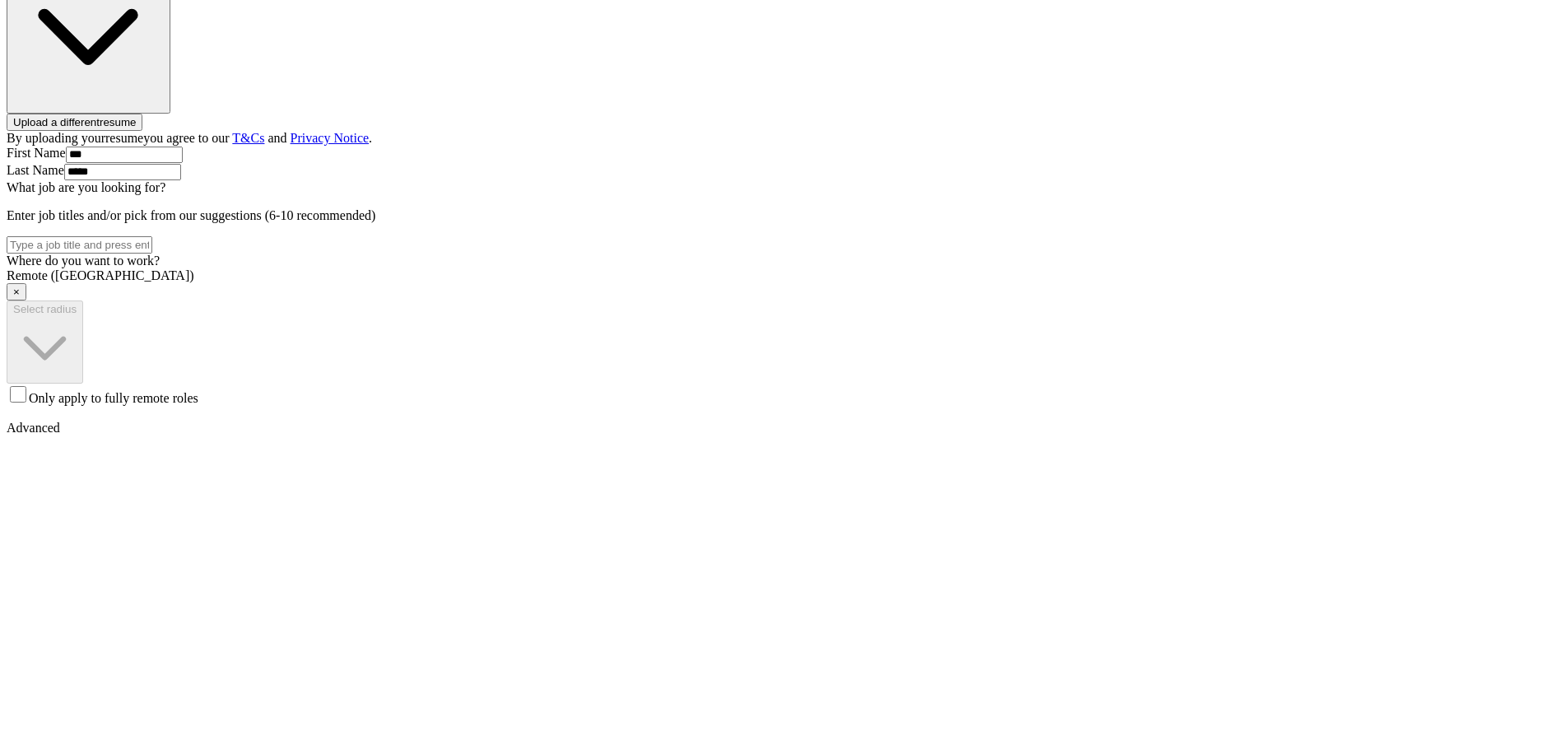
scroll to position [494, 0]
